Goal: Task Accomplishment & Management: Manage account settings

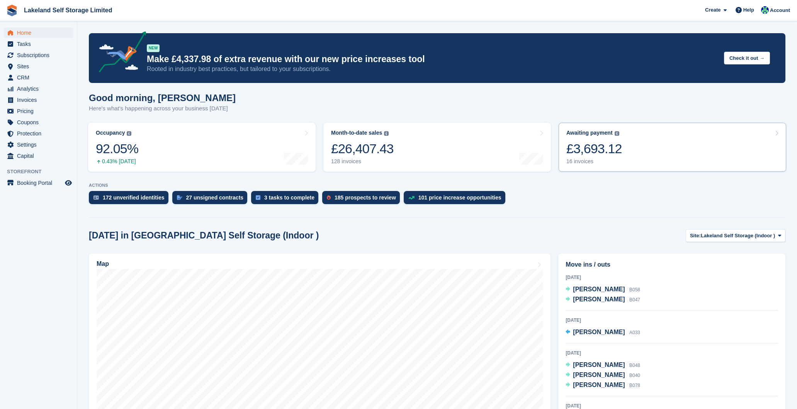
click at [584, 160] on div "16 invoices" at bounding box center [594, 161] width 56 height 7
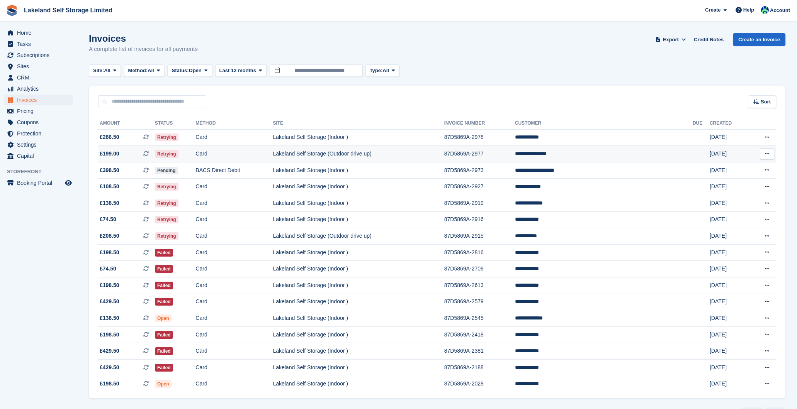
click at [623, 153] on td "**********" at bounding box center [604, 154] width 178 height 17
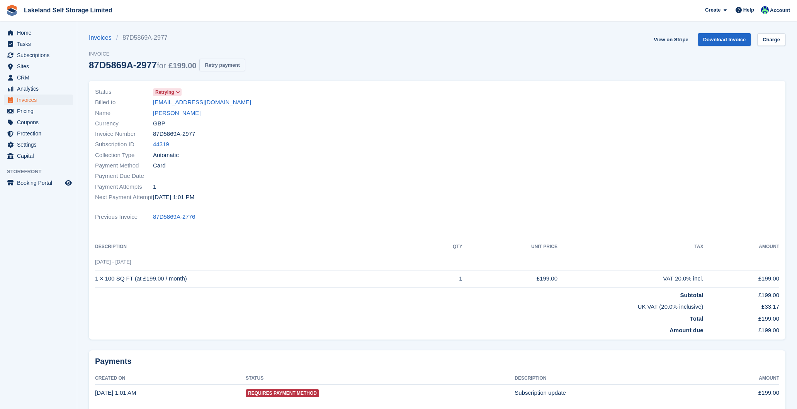
click at [245, 67] on button "Retry payment" at bounding box center [222, 65] width 46 height 13
click at [28, 34] on span "Home" at bounding box center [40, 32] width 46 height 11
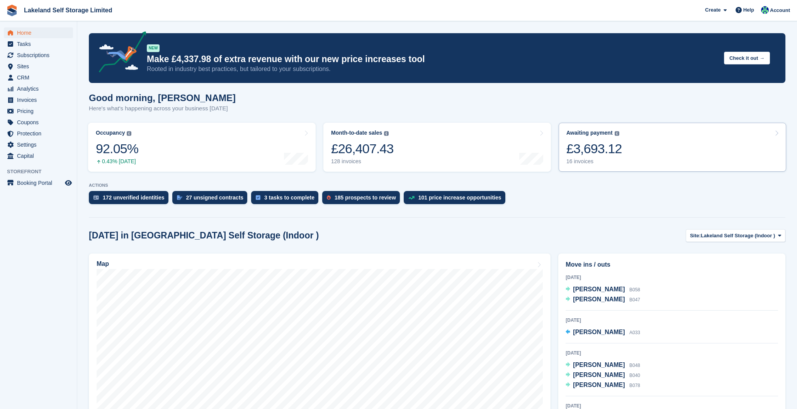
click at [572, 160] on div "16 invoices" at bounding box center [594, 161] width 56 height 7
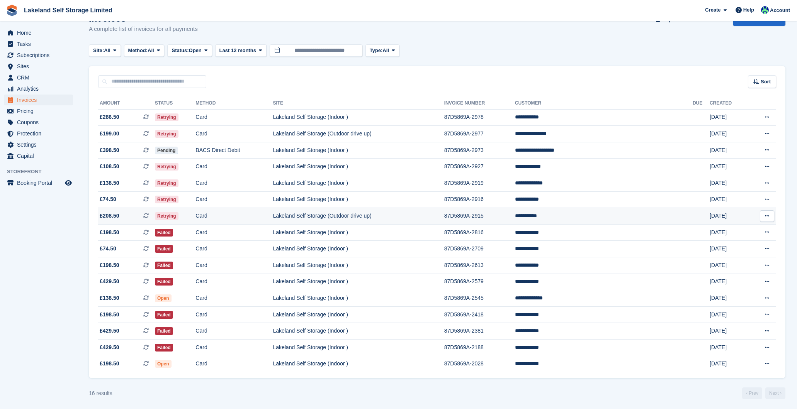
scroll to position [22, 0]
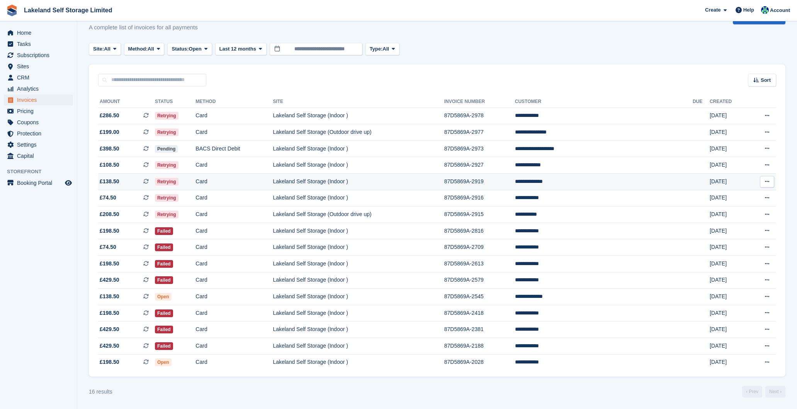
click at [502, 183] on td "87D5869A-2919" at bounding box center [479, 182] width 71 height 17
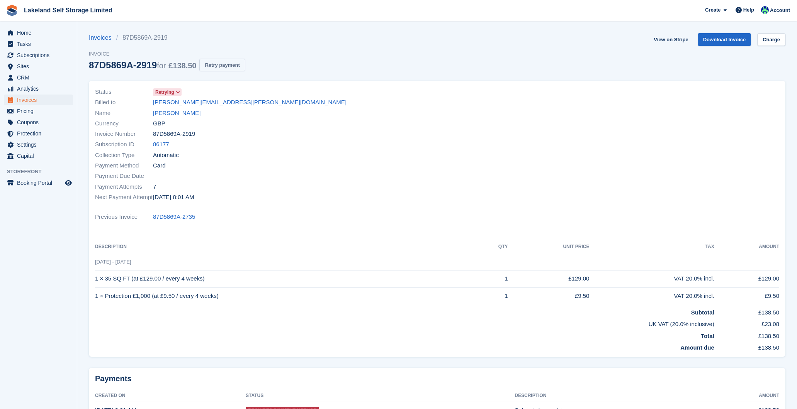
click at [229, 62] on button "Retry payment" at bounding box center [222, 65] width 46 height 13
click at [29, 33] on span "Home" at bounding box center [40, 32] width 46 height 11
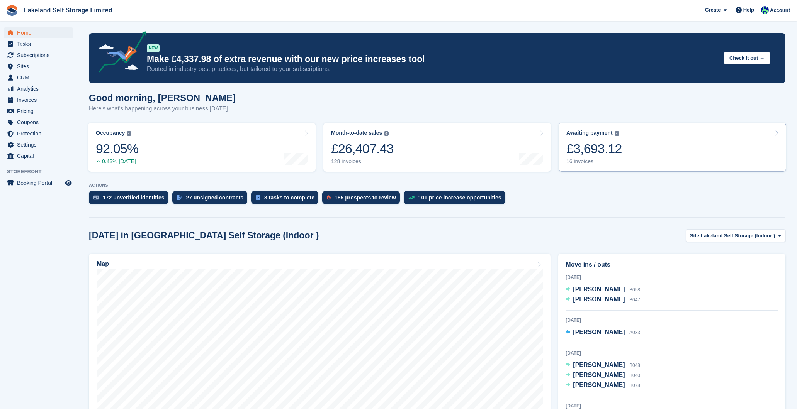
click at [587, 160] on div "16 invoices" at bounding box center [594, 161] width 56 height 7
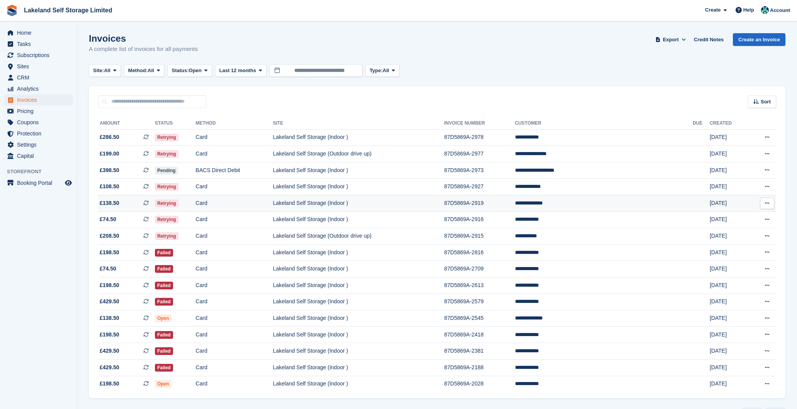
click at [444, 202] on td "Lakeland Self Storage (Indoor )" at bounding box center [358, 203] width 171 height 17
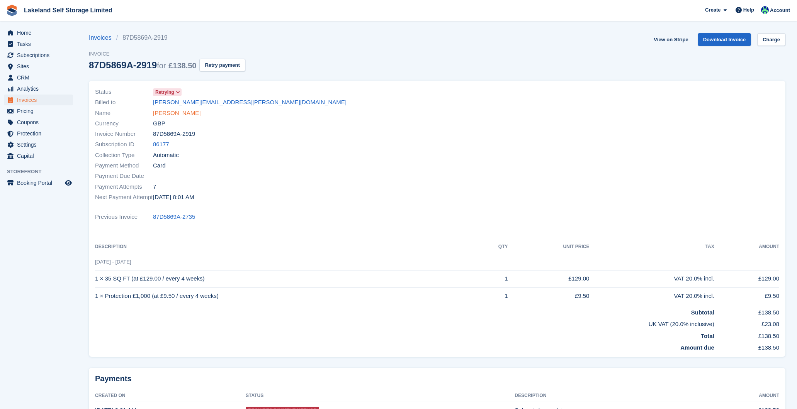
click at [187, 113] on link "Owen Singleton" at bounding box center [177, 113] width 48 height 9
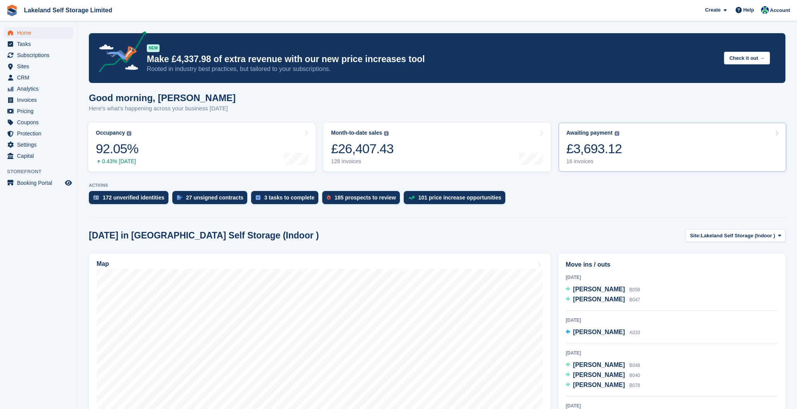
click at [584, 160] on div "16 invoices" at bounding box center [594, 161] width 56 height 7
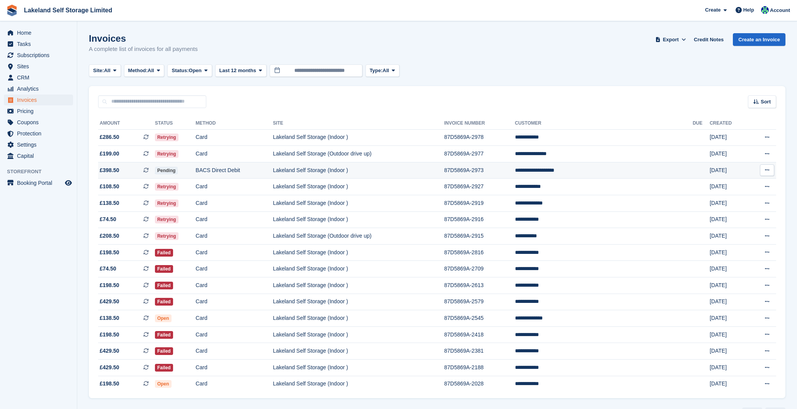
scroll to position [22, 0]
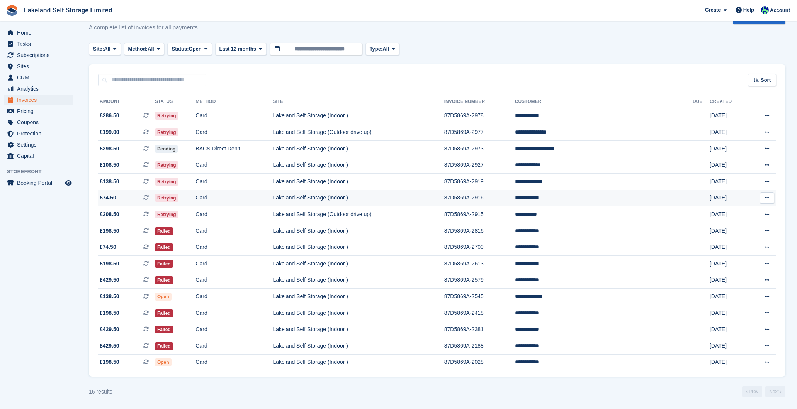
click at [444, 200] on td "Lakeland Self Storage (Indoor )" at bounding box center [358, 198] width 171 height 17
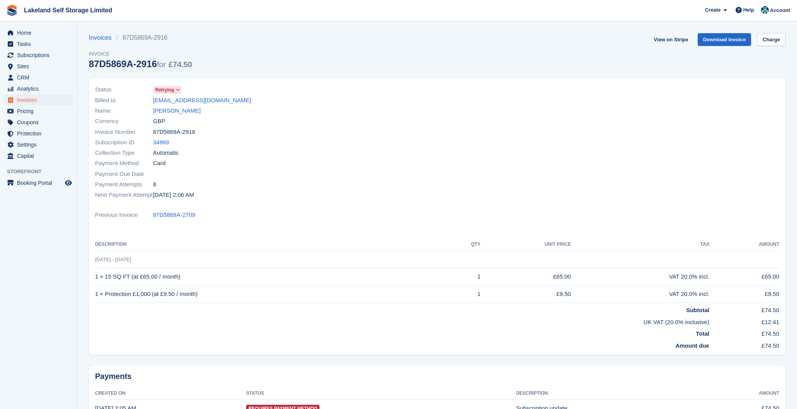
click at [171, 89] on span "Retrying" at bounding box center [164, 90] width 19 height 7
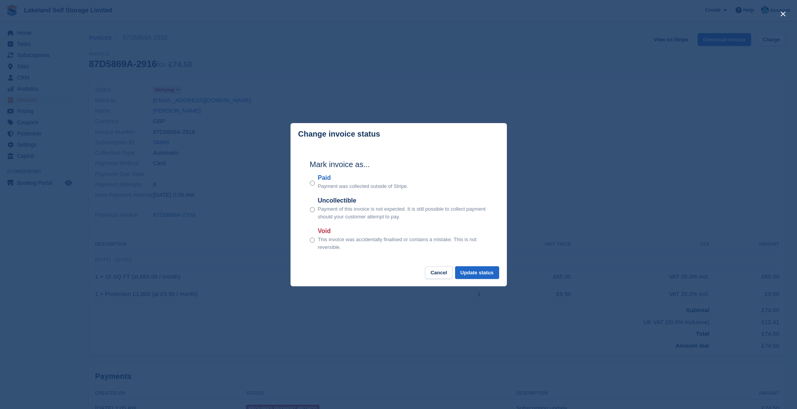
click at [625, 134] on div "close" at bounding box center [398, 204] width 797 height 409
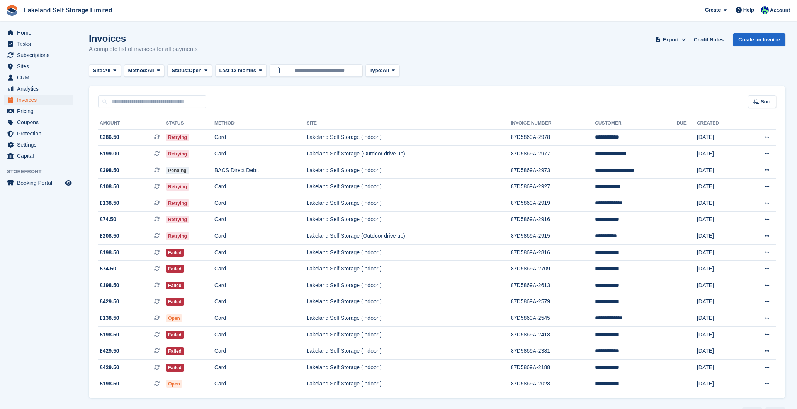
scroll to position [22, 0]
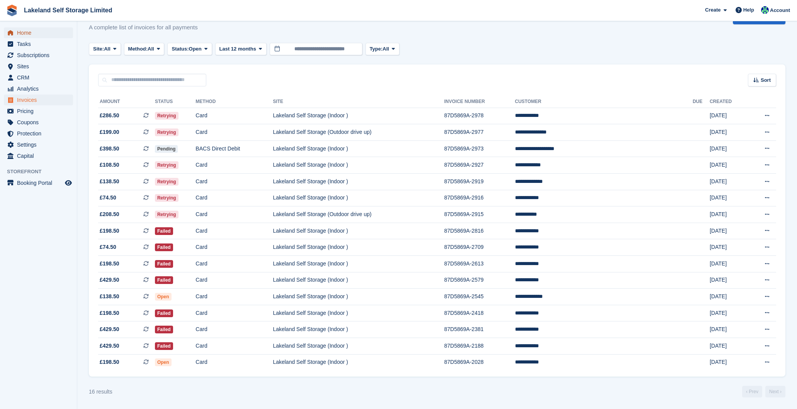
click at [28, 33] on span "Home" at bounding box center [40, 32] width 46 height 11
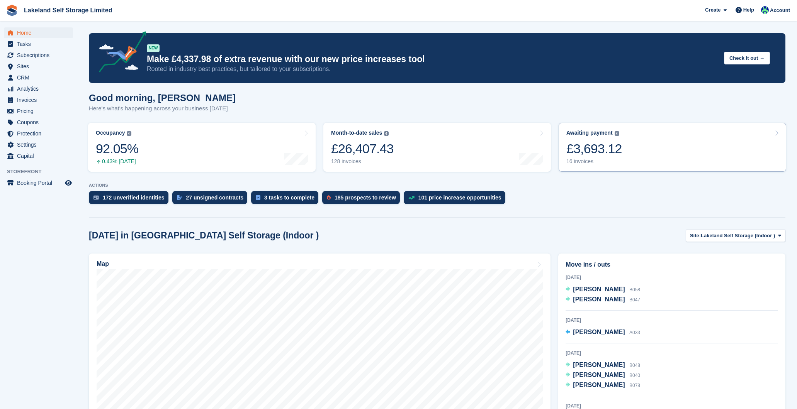
click at [569, 159] on div "16 invoices" at bounding box center [594, 161] width 56 height 7
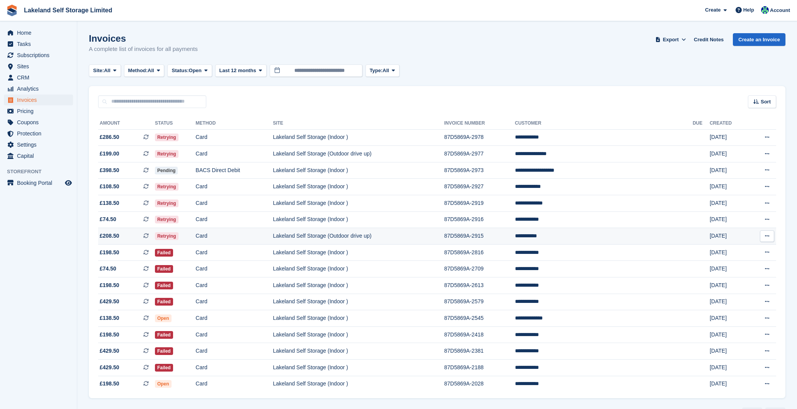
click at [585, 233] on td "**********" at bounding box center [604, 236] width 178 height 17
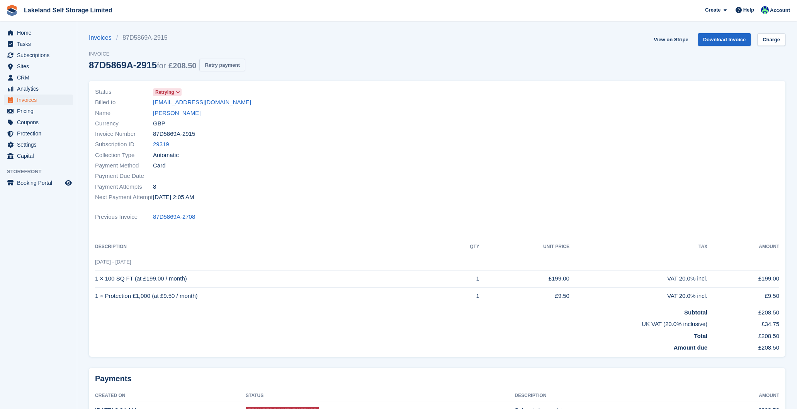
click at [236, 65] on button "Retry payment" at bounding box center [222, 65] width 46 height 13
click at [26, 32] on span "Home" at bounding box center [40, 32] width 46 height 11
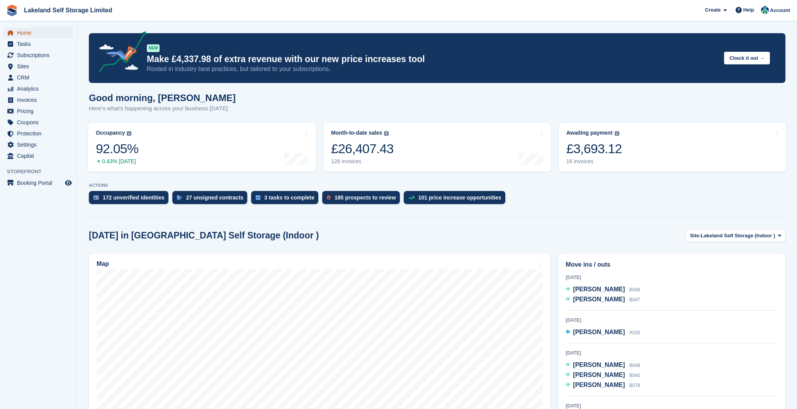
click at [33, 33] on span "Home" at bounding box center [40, 32] width 46 height 11
click at [591, 161] on div "16 invoices" at bounding box center [594, 161] width 56 height 7
click at [585, 160] on div "16 invoices" at bounding box center [594, 161] width 56 height 7
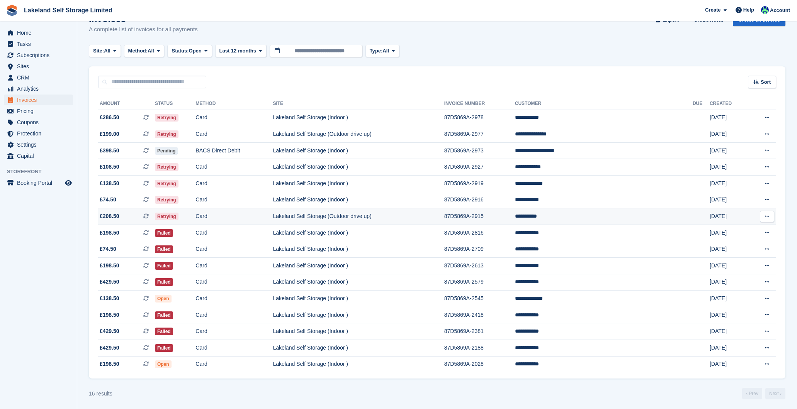
scroll to position [22, 0]
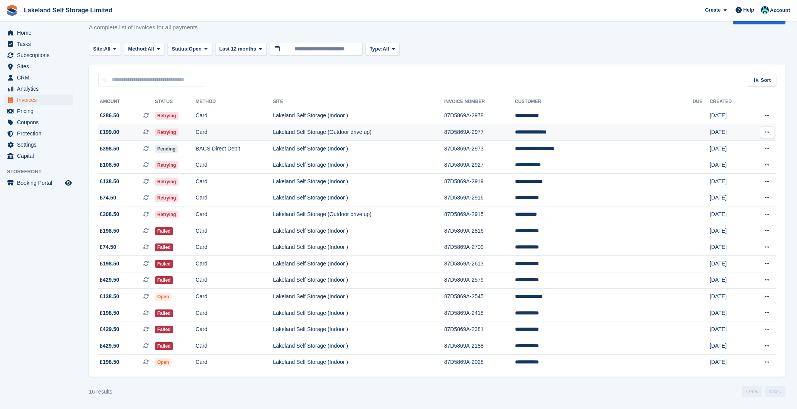
click at [515, 132] on td "87D5869A-2977" at bounding box center [479, 132] width 71 height 17
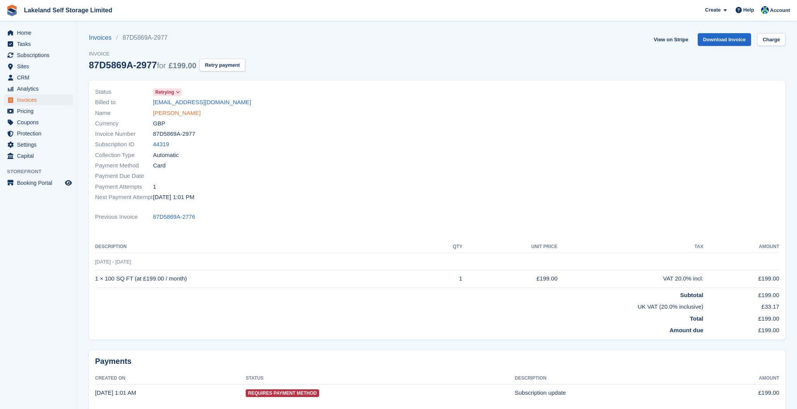
click at [192, 114] on link "Rachel A Knowles" at bounding box center [177, 113] width 48 height 9
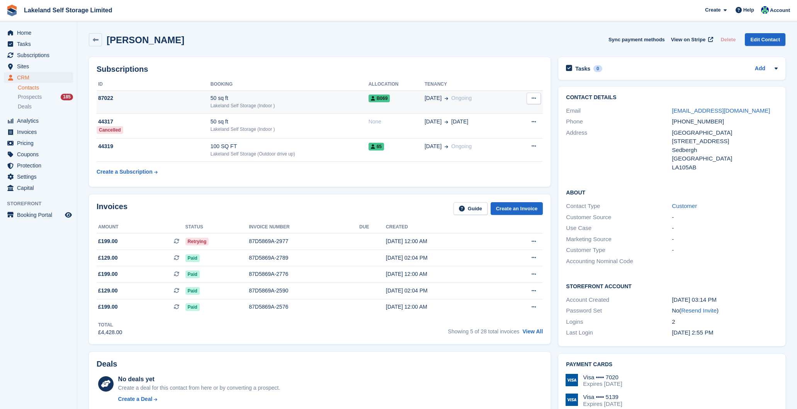
click at [178, 101] on div "87022" at bounding box center [154, 98] width 114 height 8
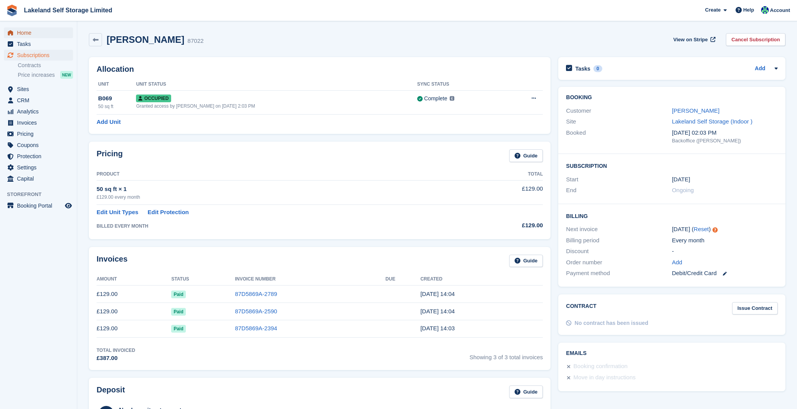
click at [32, 33] on span "Home" at bounding box center [40, 32] width 46 height 11
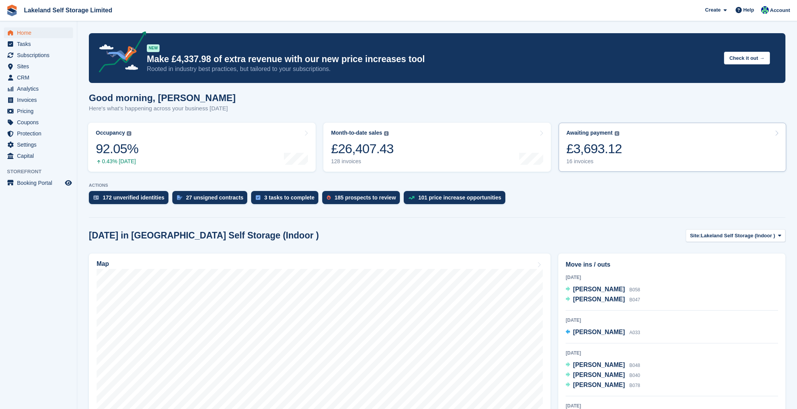
click at [581, 161] on div "16 invoices" at bounding box center [594, 161] width 56 height 7
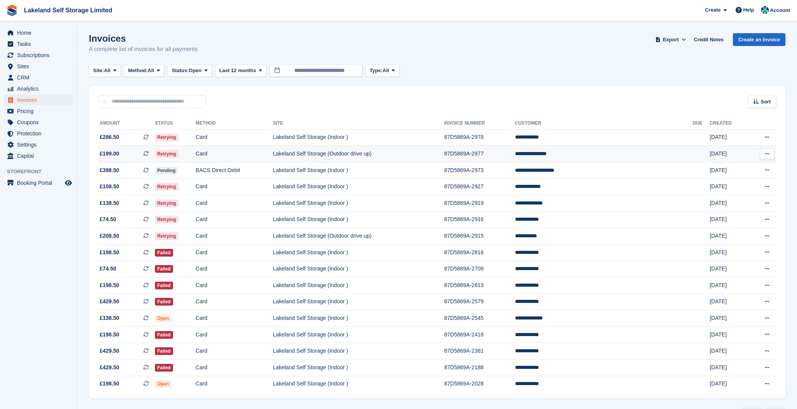
click at [632, 153] on td "**********" at bounding box center [604, 154] width 178 height 17
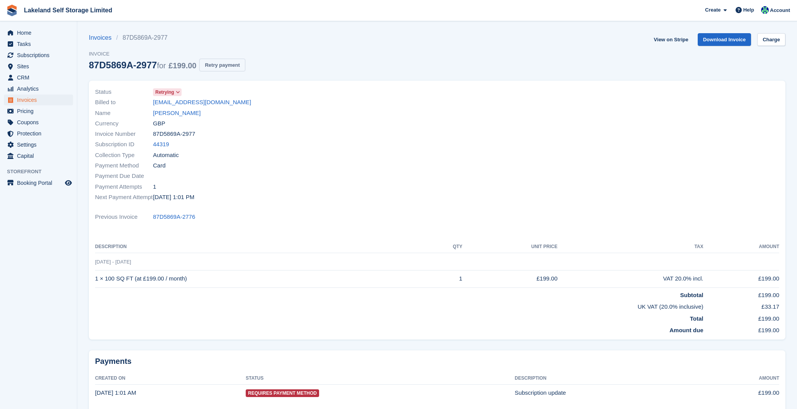
click at [234, 67] on button "Retry payment" at bounding box center [222, 65] width 46 height 13
click at [188, 112] on link "[PERSON_NAME]" at bounding box center [177, 113] width 48 height 9
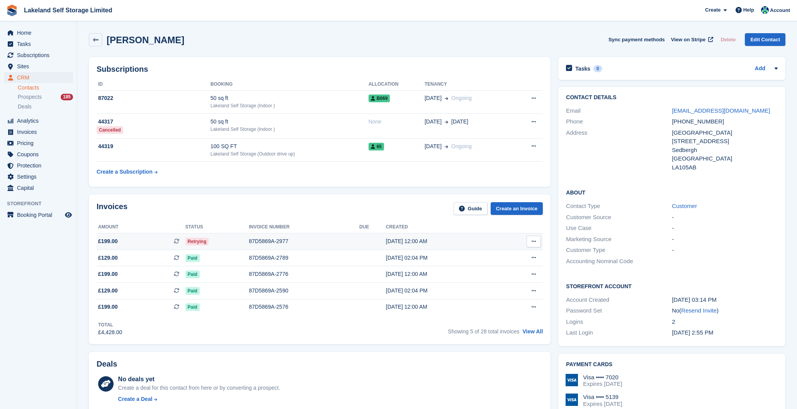
click at [511, 241] on td "Download PDF View on Stripe View Subscription" at bounding box center [521, 242] width 44 height 17
click at [32, 31] on span "Home" at bounding box center [40, 32] width 46 height 11
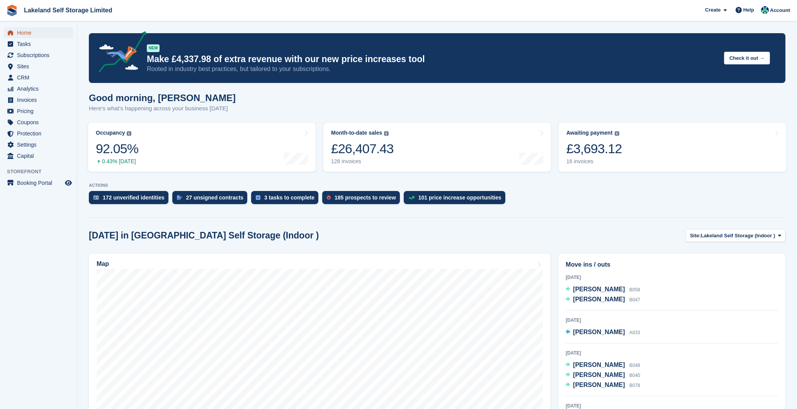
click at [53, 34] on span "Home" at bounding box center [40, 32] width 46 height 11
click at [582, 160] on div "16 invoices" at bounding box center [594, 161] width 56 height 7
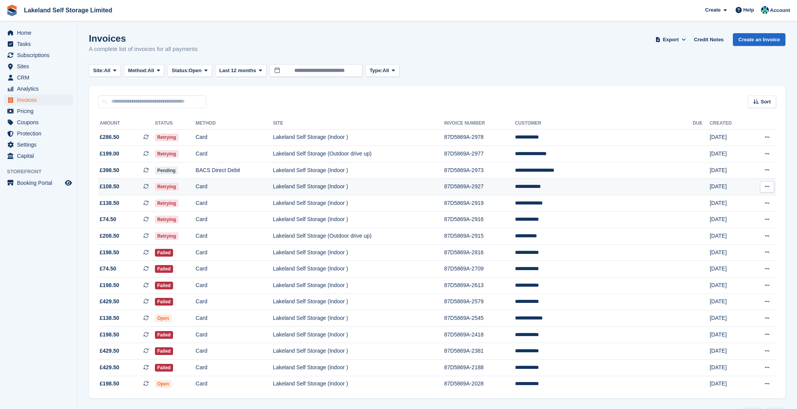
click at [584, 187] on td "**********" at bounding box center [604, 187] width 178 height 17
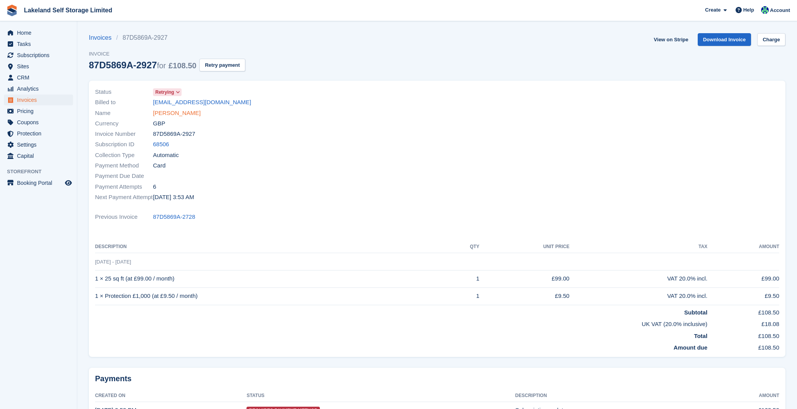
click at [183, 112] on link "[PERSON_NAME]" at bounding box center [177, 113] width 48 height 9
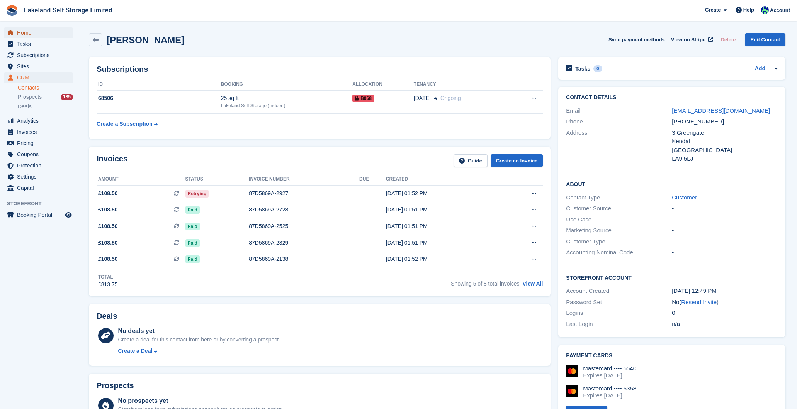
click at [21, 32] on span "Home" at bounding box center [40, 32] width 46 height 11
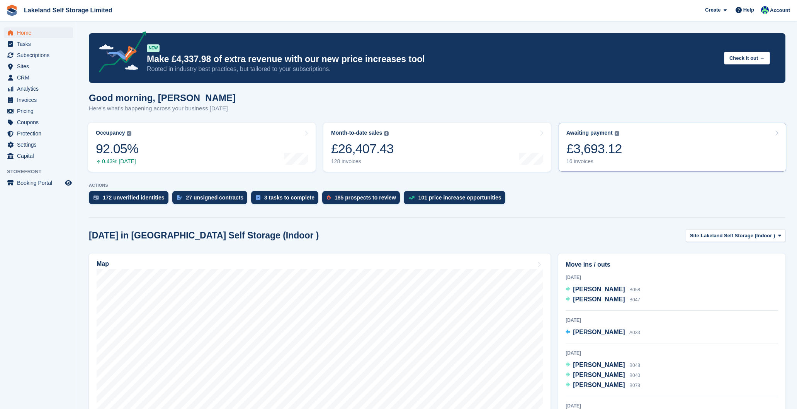
click at [586, 161] on div "16 invoices" at bounding box center [594, 161] width 56 height 7
